Goal: Information Seeking & Learning: Learn about a topic

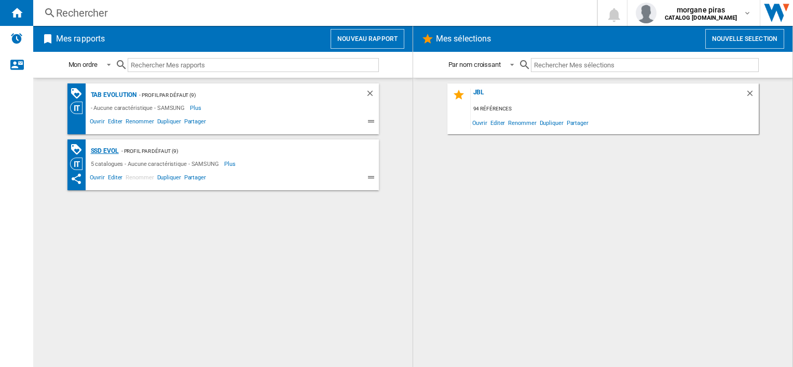
click at [97, 154] on div "SSD Evol" at bounding box center [103, 151] width 31 height 13
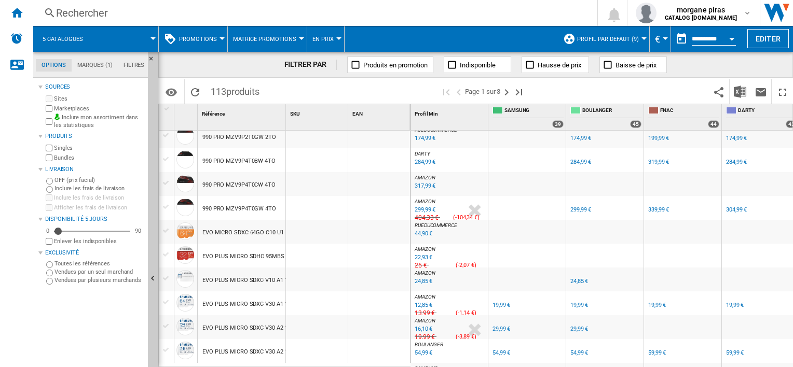
scroll to position [971, 0]
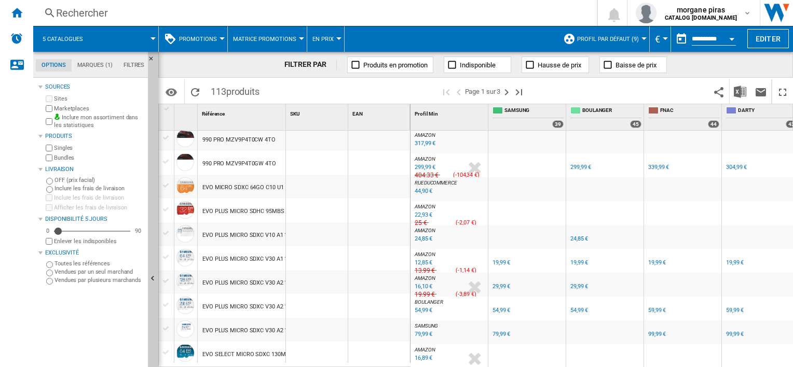
click at [500, 95] on span "Page 1 sur 3" at bounding box center [483, 91] width 36 height 24
click at [503, 94] on ng-md-icon "Page suivante" at bounding box center [506, 92] width 12 height 12
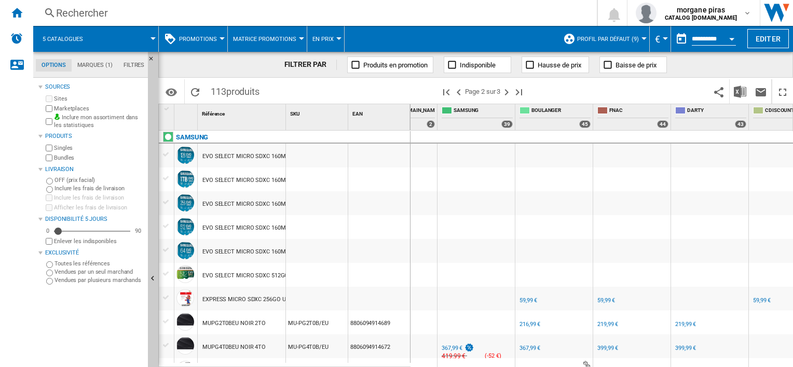
scroll to position [0, 135]
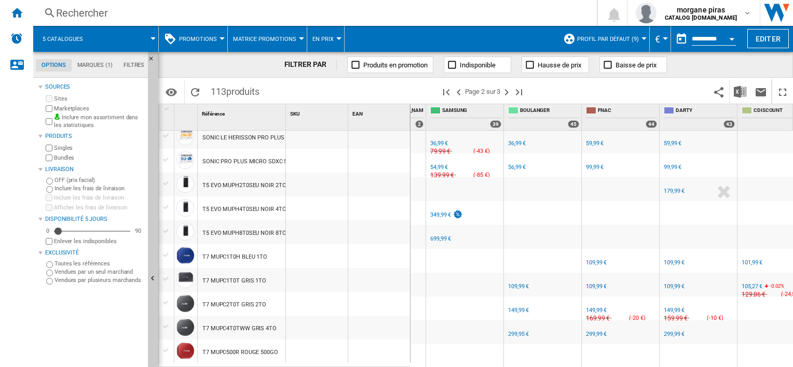
click at [501, 89] on span "Page 2 sur 3" at bounding box center [483, 91] width 36 height 24
click at [510, 91] on ng-md-icon "Page suivante" at bounding box center [506, 92] width 12 height 12
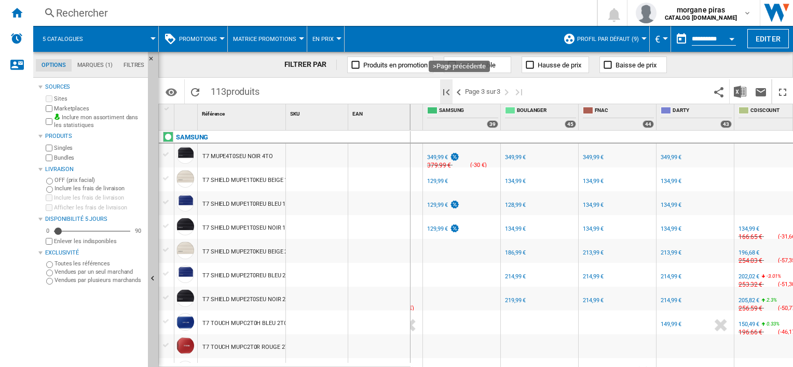
click at [447, 91] on ng-md-icon "Première page" at bounding box center [446, 92] width 12 height 12
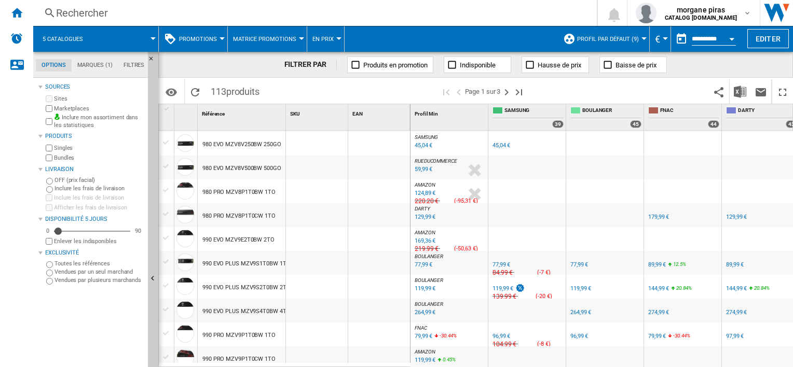
scroll to position [615, 0]
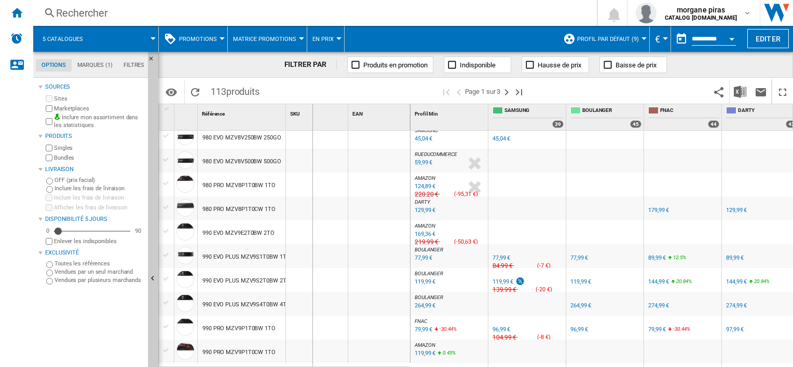
drag, startPoint x: 284, startPoint y: 107, endPoint x: 317, endPoint y: 107, distance: 32.7
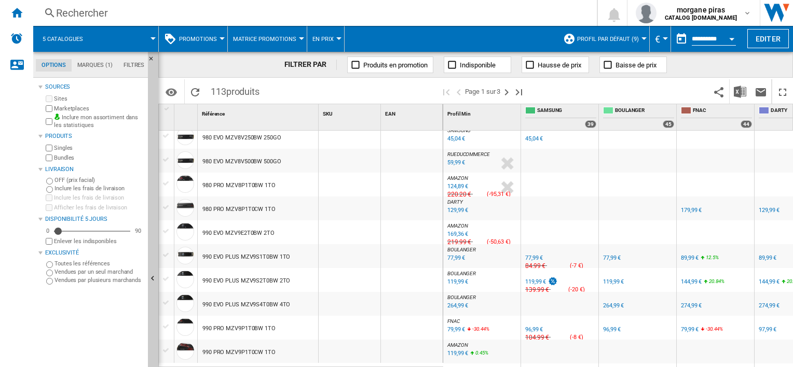
click at [619, 280] on div "119,99 €" at bounding box center [613, 282] width 21 height 7
click at [532, 257] on div "77,99 €" at bounding box center [534, 258] width 18 height 7
click at [614, 256] on div "77,99 €" at bounding box center [612, 258] width 18 height 7
